Goal: Use online tool/utility

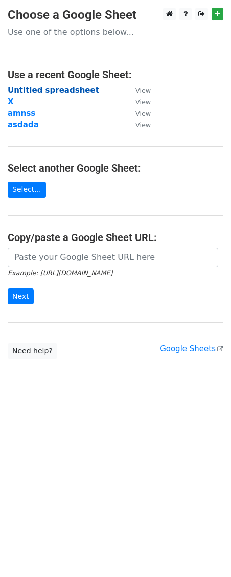
click at [56, 89] on strong "Untitled spreadsheet" at bounding box center [53, 90] width 91 height 9
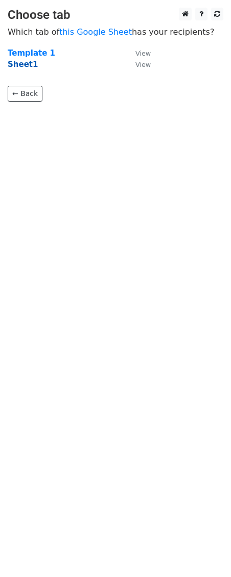
click at [27, 62] on strong "Sheet1" at bounding box center [23, 64] width 30 height 9
click at [26, 62] on strong "Sheet1" at bounding box center [23, 64] width 30 height 9
